Goal: Transaction & Acquisition: Purchase product/service

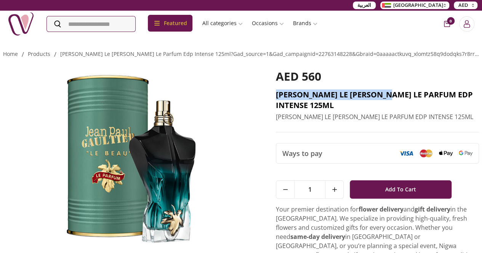
drag, startPoint x: 272, startPoint y: 96, endPoint x: 390, endPoint y: 98, distance: 118.2
click at [390, 98] on div "AED 560 [PERSON_NAME] LE [PERSON_NAME] LE PARFUM EDP INTENSE 125ML [PERSON_NAME…" at bounding box center [241, 164] width 476 height 211
copy h2 "[PERSON_NAME] LE [PERSON_NAME]"
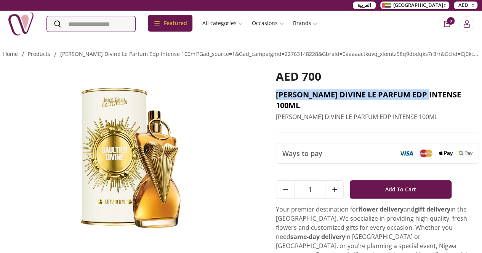
drag, startPoint x: 278, startPoint y: 93, endPoint x: 430, endPoint y: 92, distance: 151.3
click at [430, 92] on div "AED 700 [PERSON_NAME] DIVINE LE PARFUM EDP INTENSE 100ML [PERSON_NAME] DIVINE L…" at bounding box center [241, 164] width 476 height 211
